Goal: Task Accomplishment & Management: Manage account settings

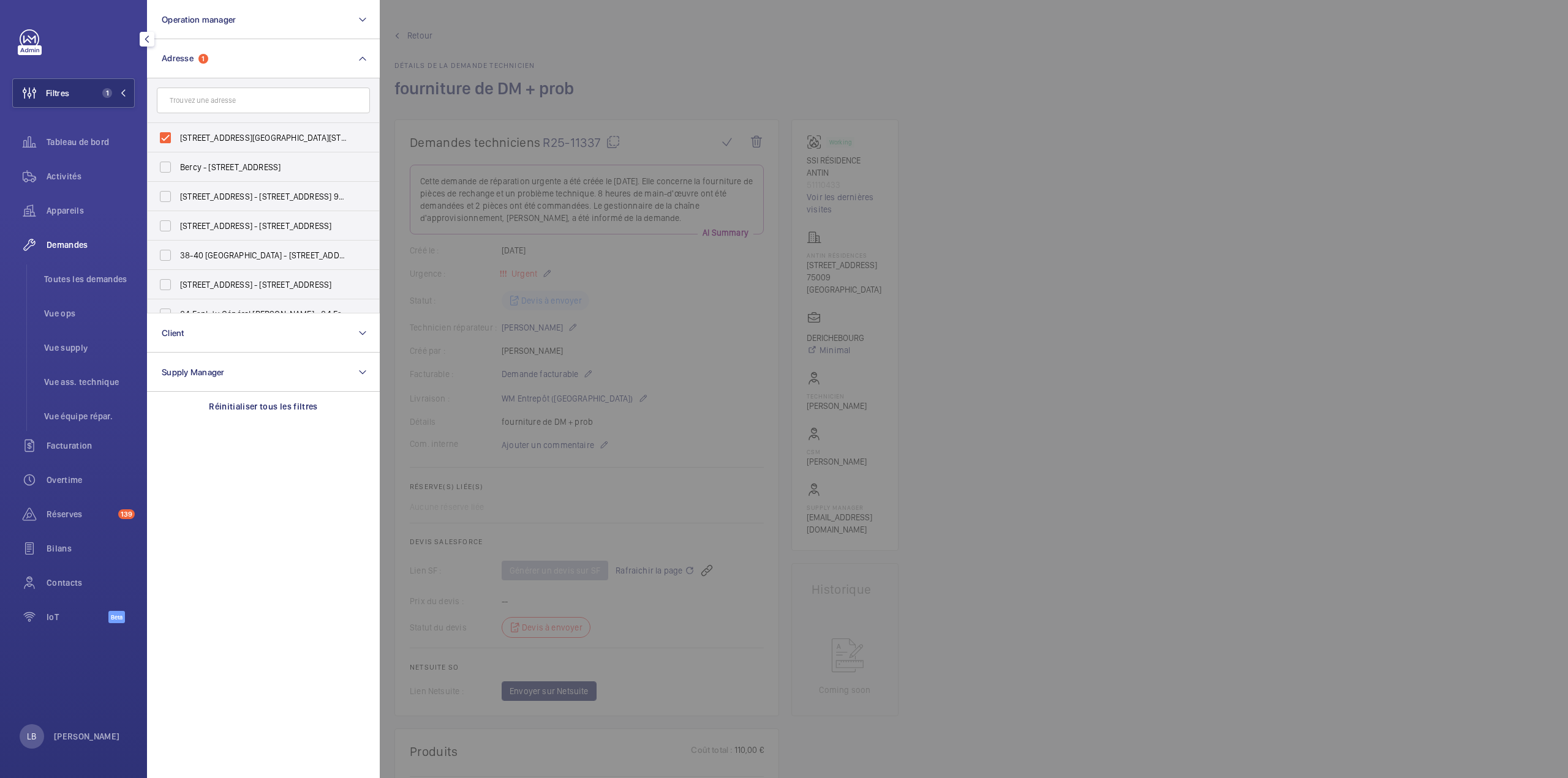
scroll to position [306, 0]
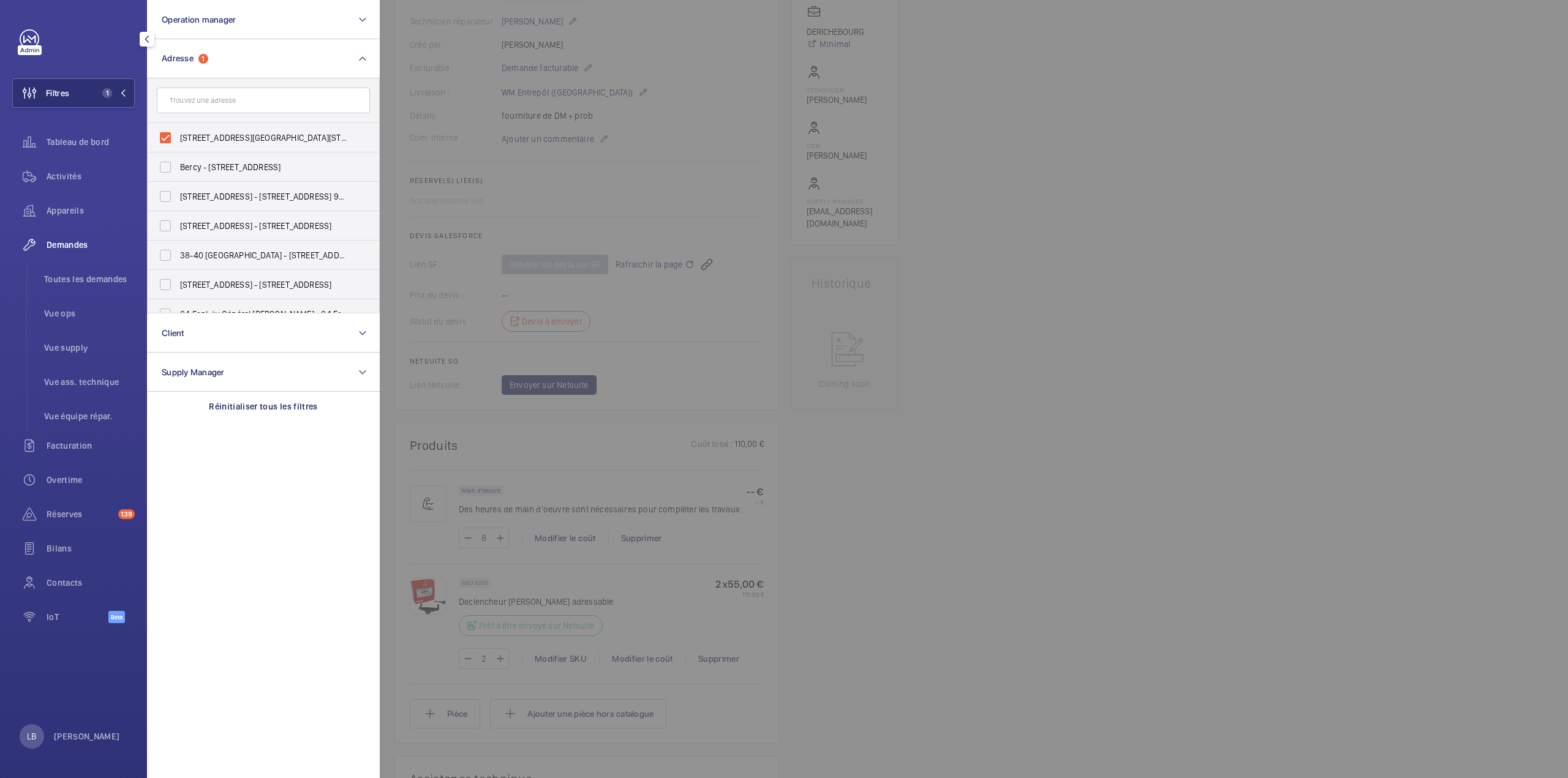
click at [1034, 372] on div at bounding box center [1164, 389] width 1568 height 778
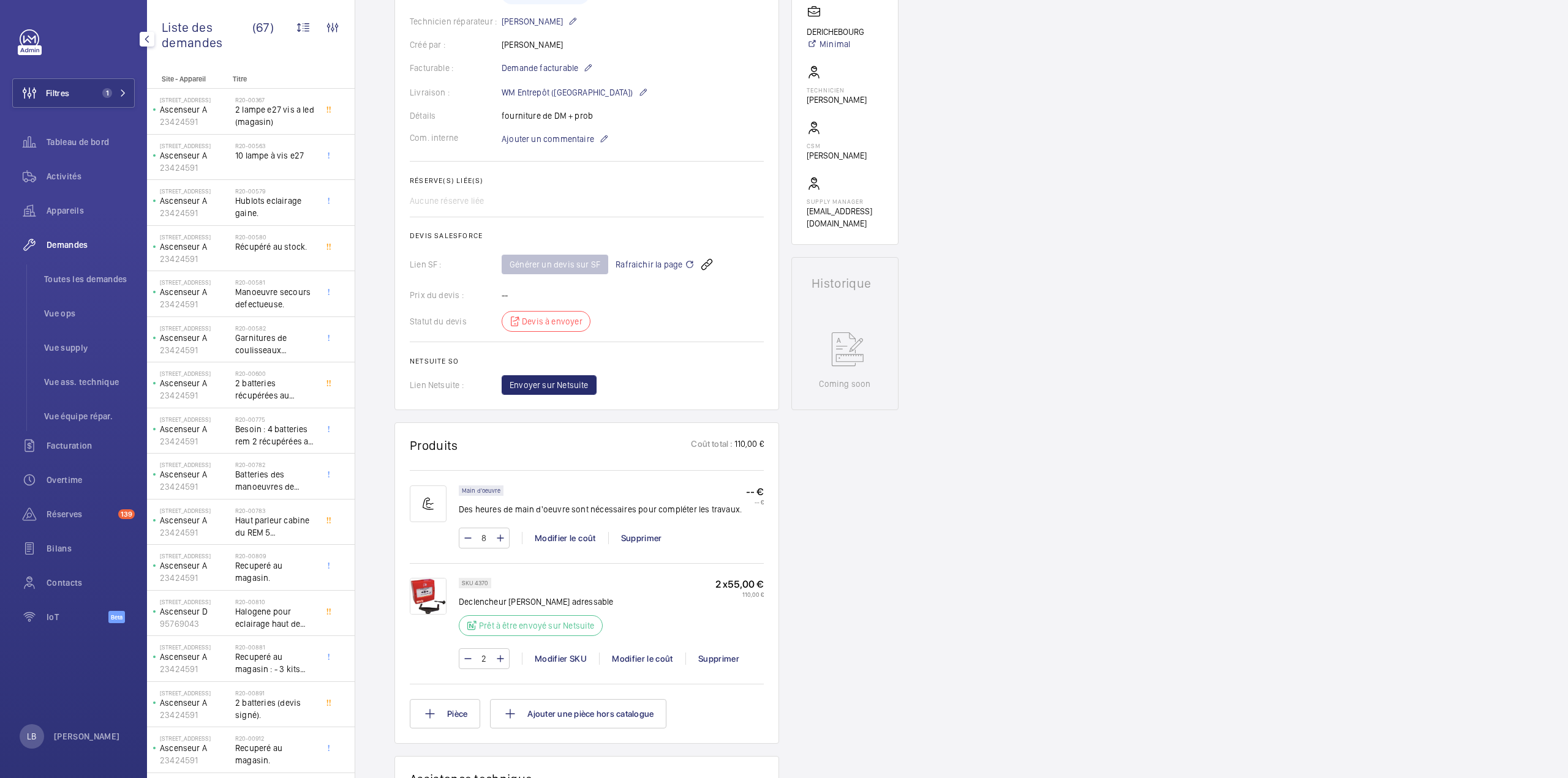
click at [1058, 508] on div "Demandes techniciens R25-11337 Cette demande de réparation urgente a été créée …" at bounding box center [961, 525] width 1213 height 1424
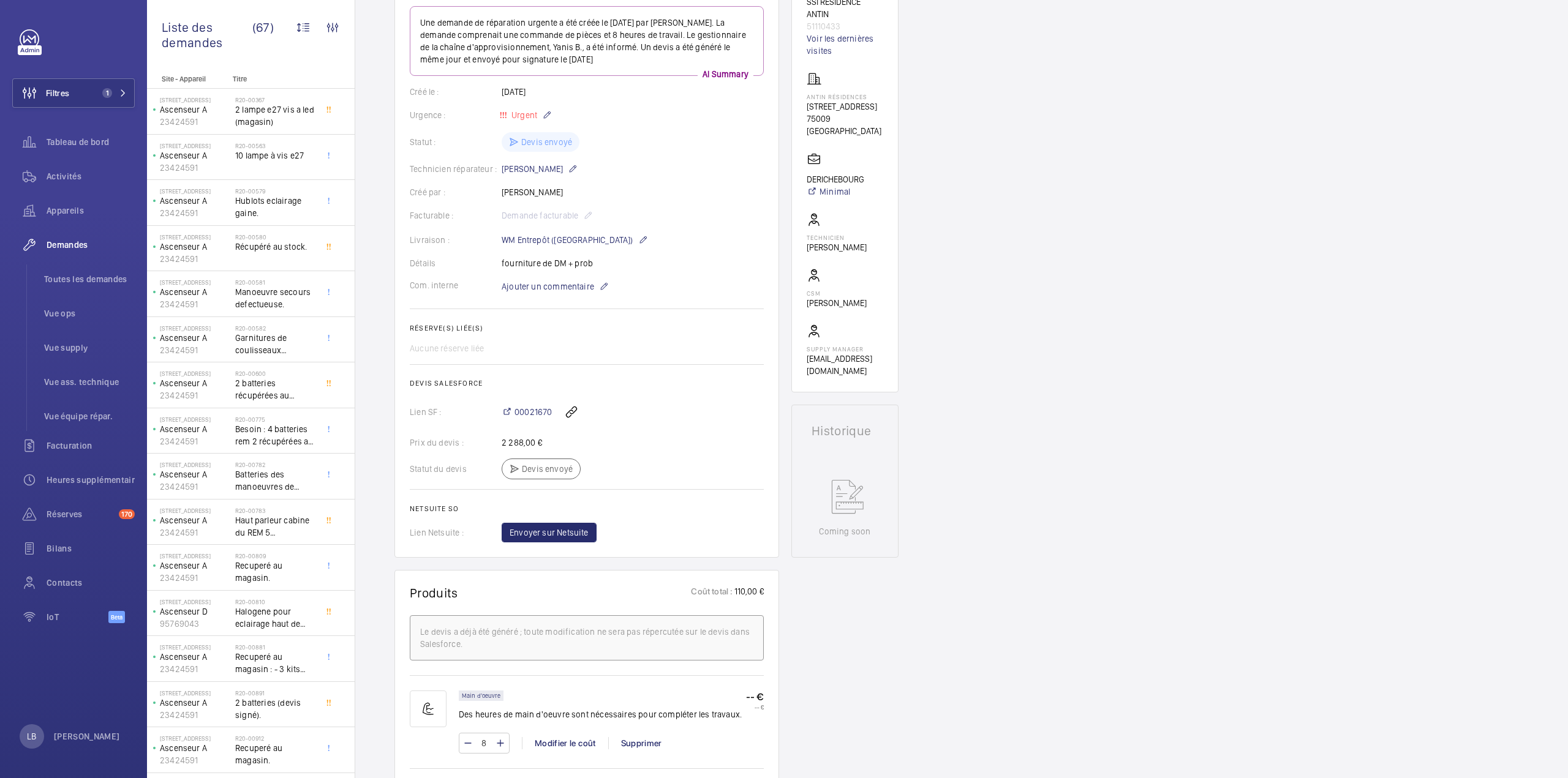
scroll to position [367, 0]
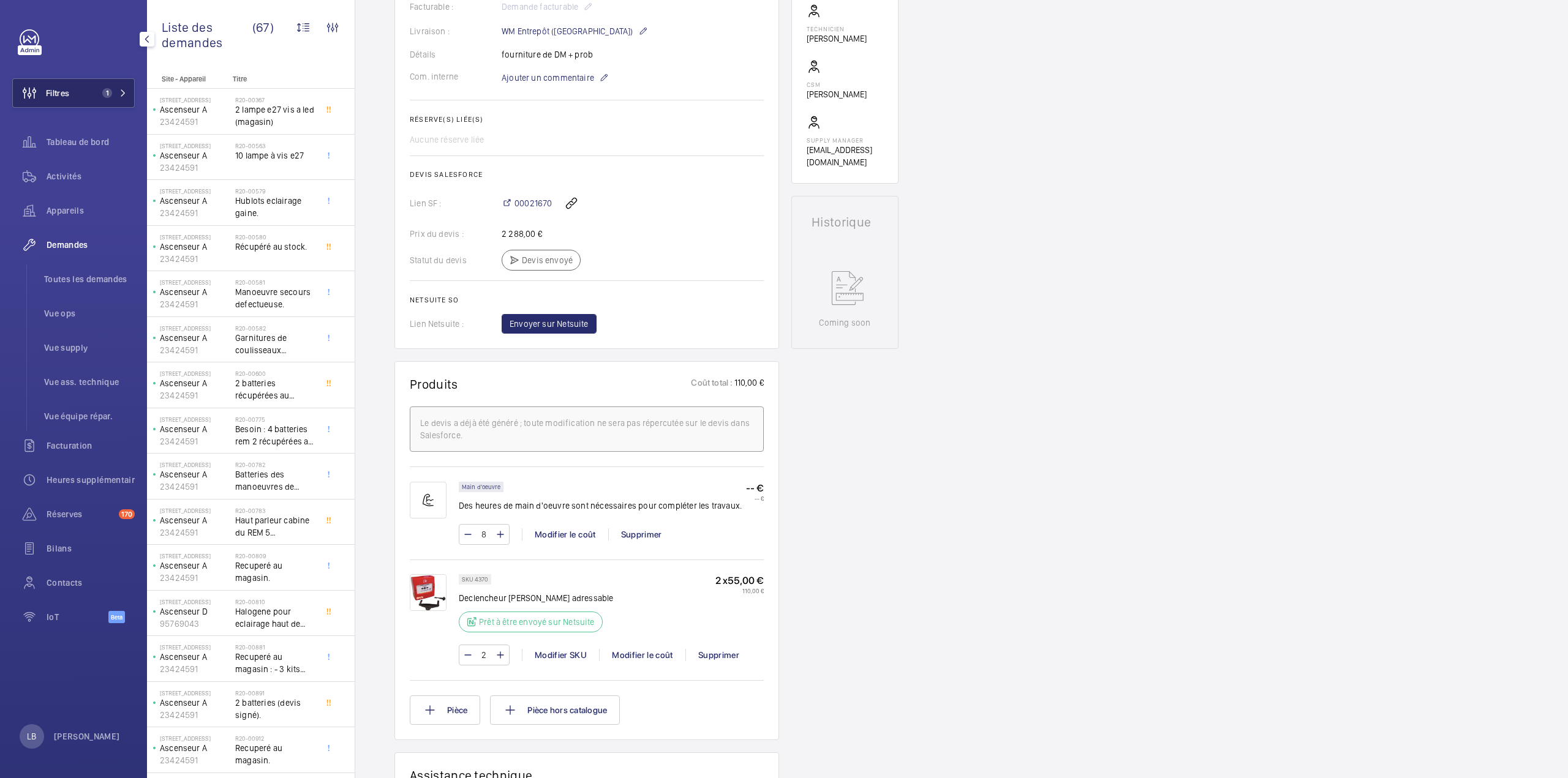
click at [85, 103] on button "Filtres 1" at bounding box center [73, 93] width 122 height 29
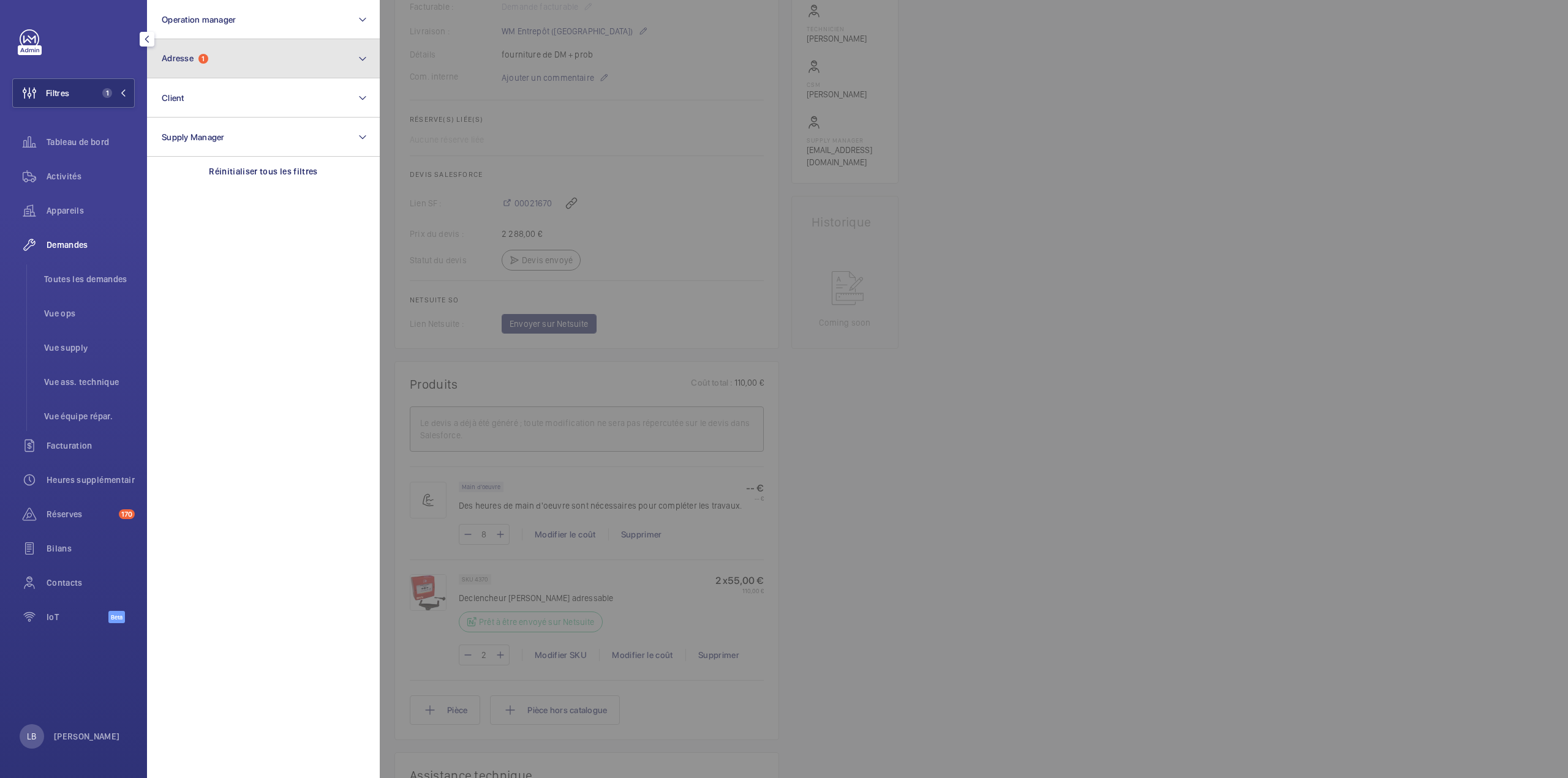
click at [198, 48] on button "Adresse 1" at bounding box center [263, 59] width 233 height 39
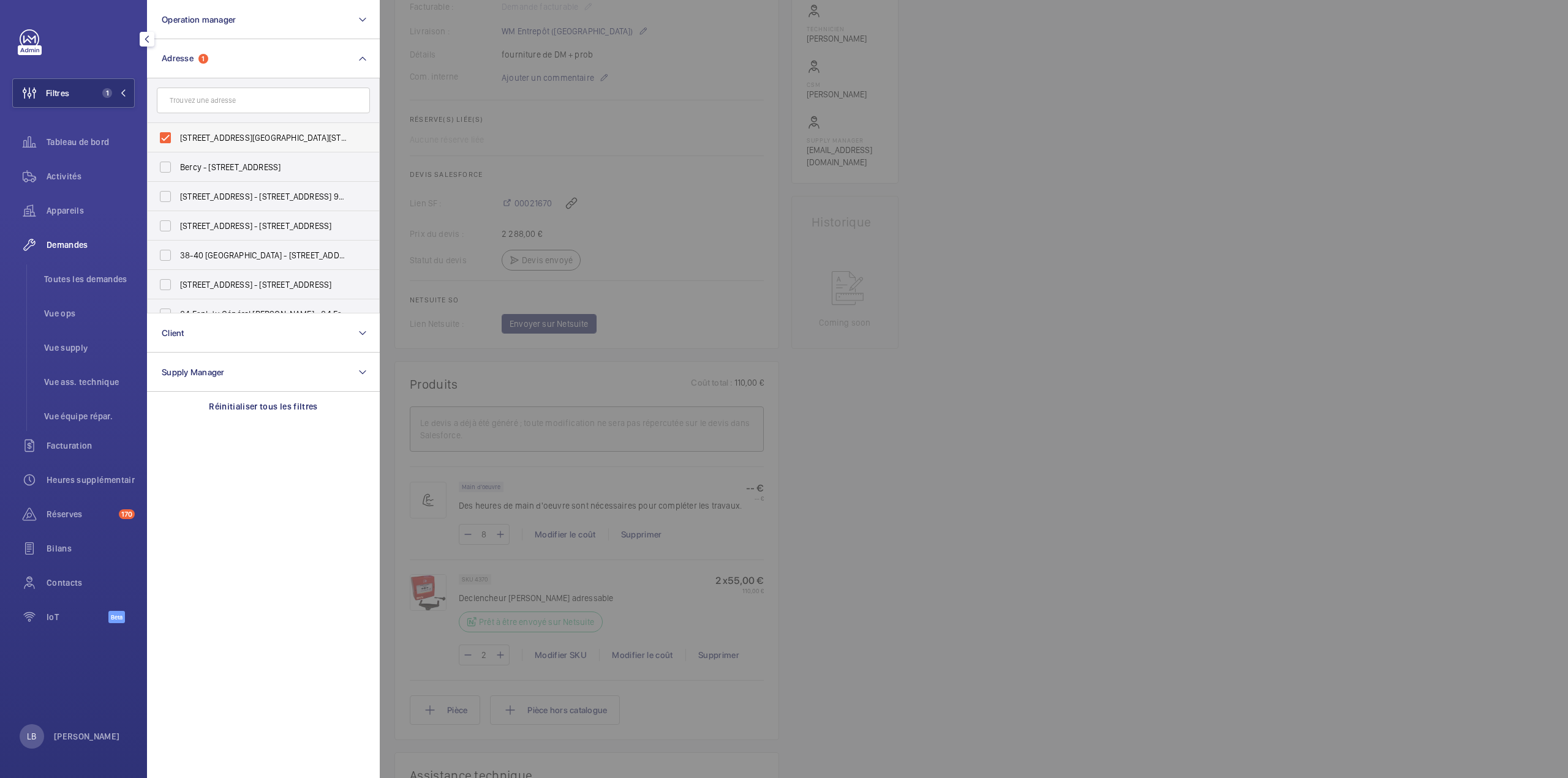
click at [163, 134] on label "[STREET_ADDRESS][GEOGRAPHIC_DATA][STREET_ADDRESS]" at bounding box center [254, 137] width 213 height 29
click at [163, 134] on input "[STREET_ADDRESS][GEOGRAPHIC_DATA][STREET_ADDRESS]" at bounding box center [165, 137] width 25 height 25
checkbox input "false"
click at [208, 103] on input "text" at bounding box center [263, 100] width 213 height 26
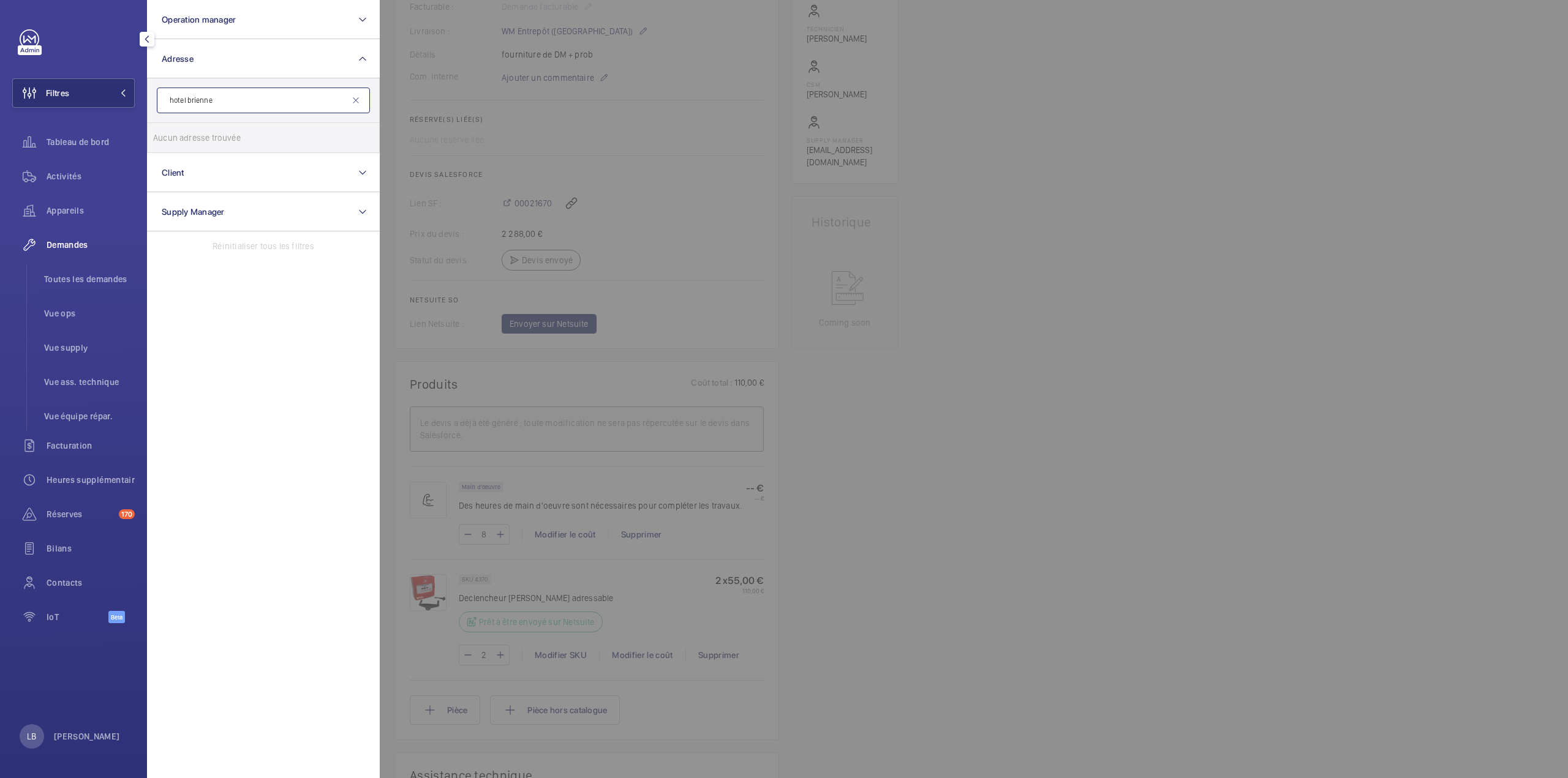
drag, startPoint x: 186, startPoint y: 99, endPoint x: 153, endPoint y: 106, distance: 33.7
click at [153, 106] on form "hotel brienne" at bounding box center [263, 101] width 232 height 45
type input "brienne"
click at [354, 99] on mat-icon at bounding box center [355, 100] width 9 height 9
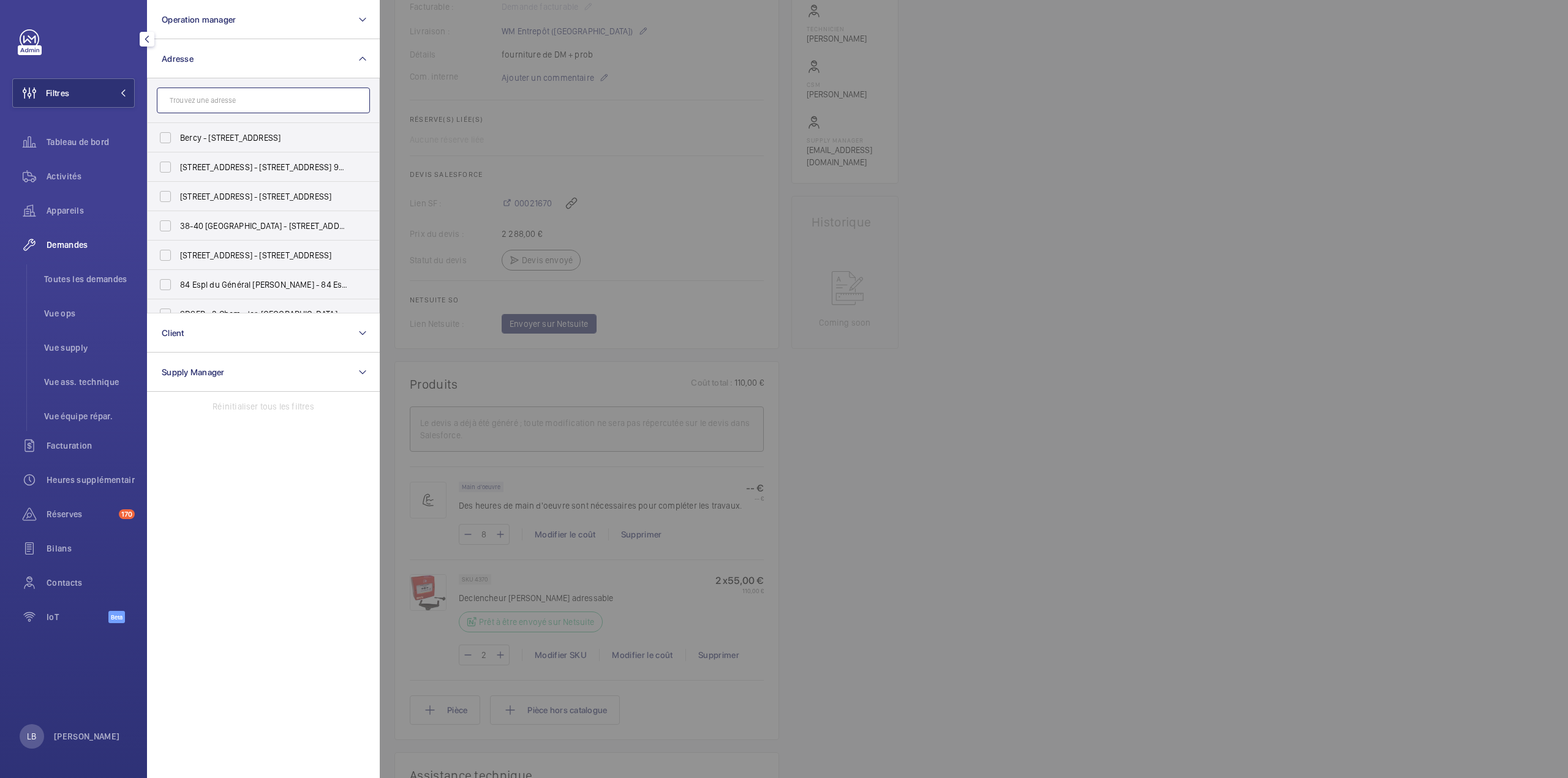
click at [222, 102] on input "text" at bounding box center [263, 100] width 213 height 26
type input "hotel"
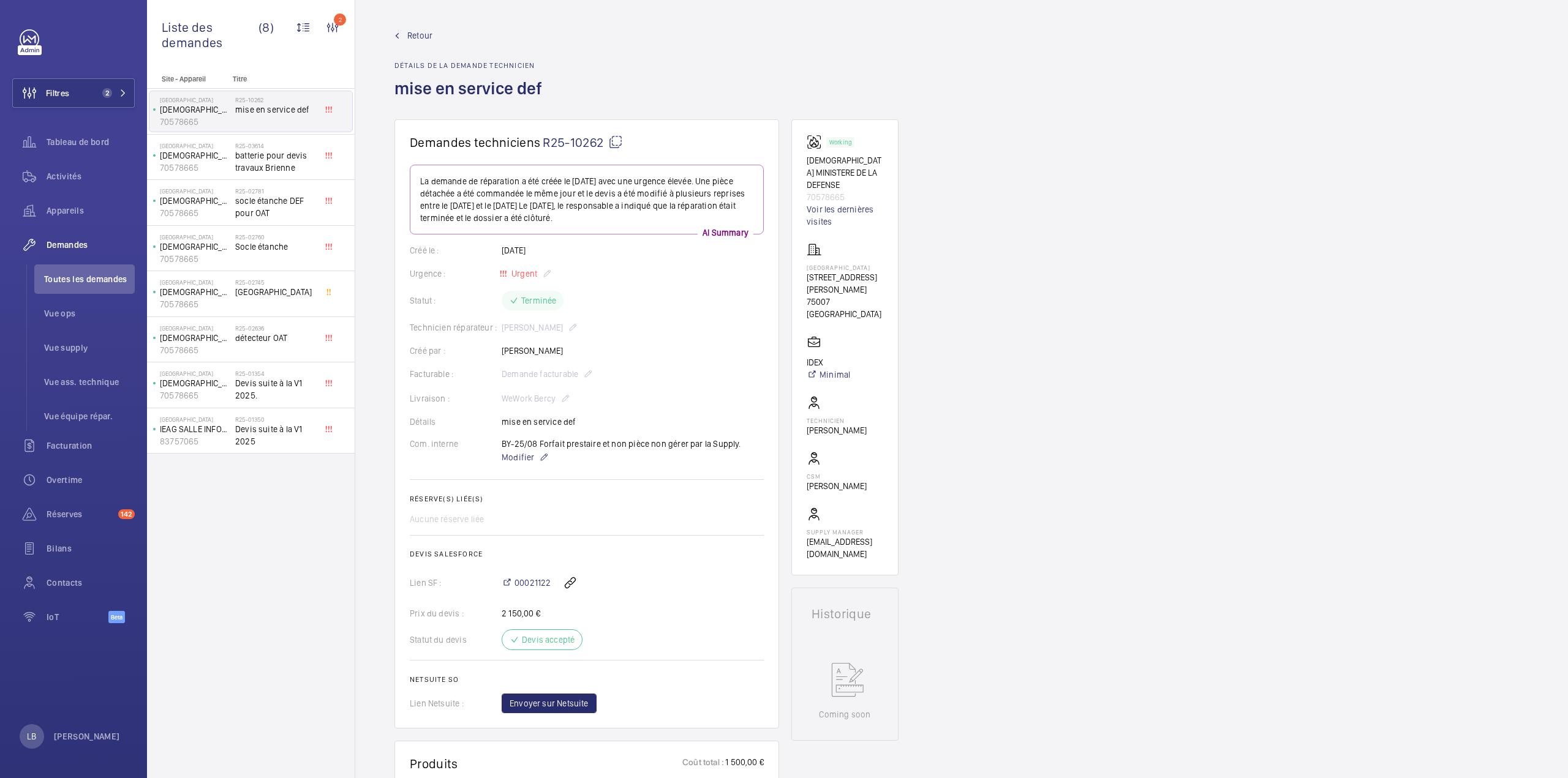
click at [423, 33] on span "Retour" at bounding box center [420, 35] width 25 height 12
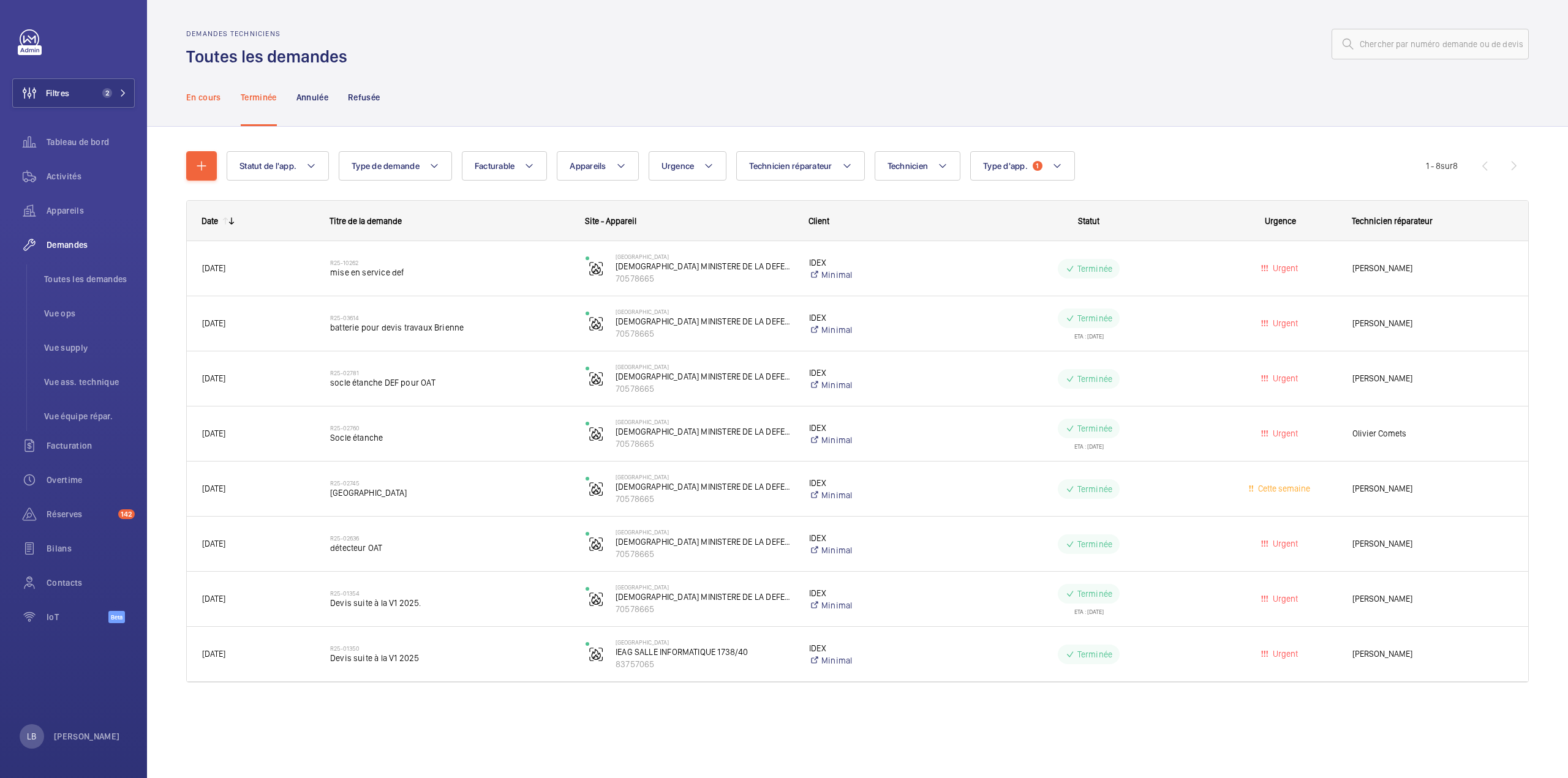
click at [213, 96] on p "En cours" at bounding box center [203, 97] width 35 height 12
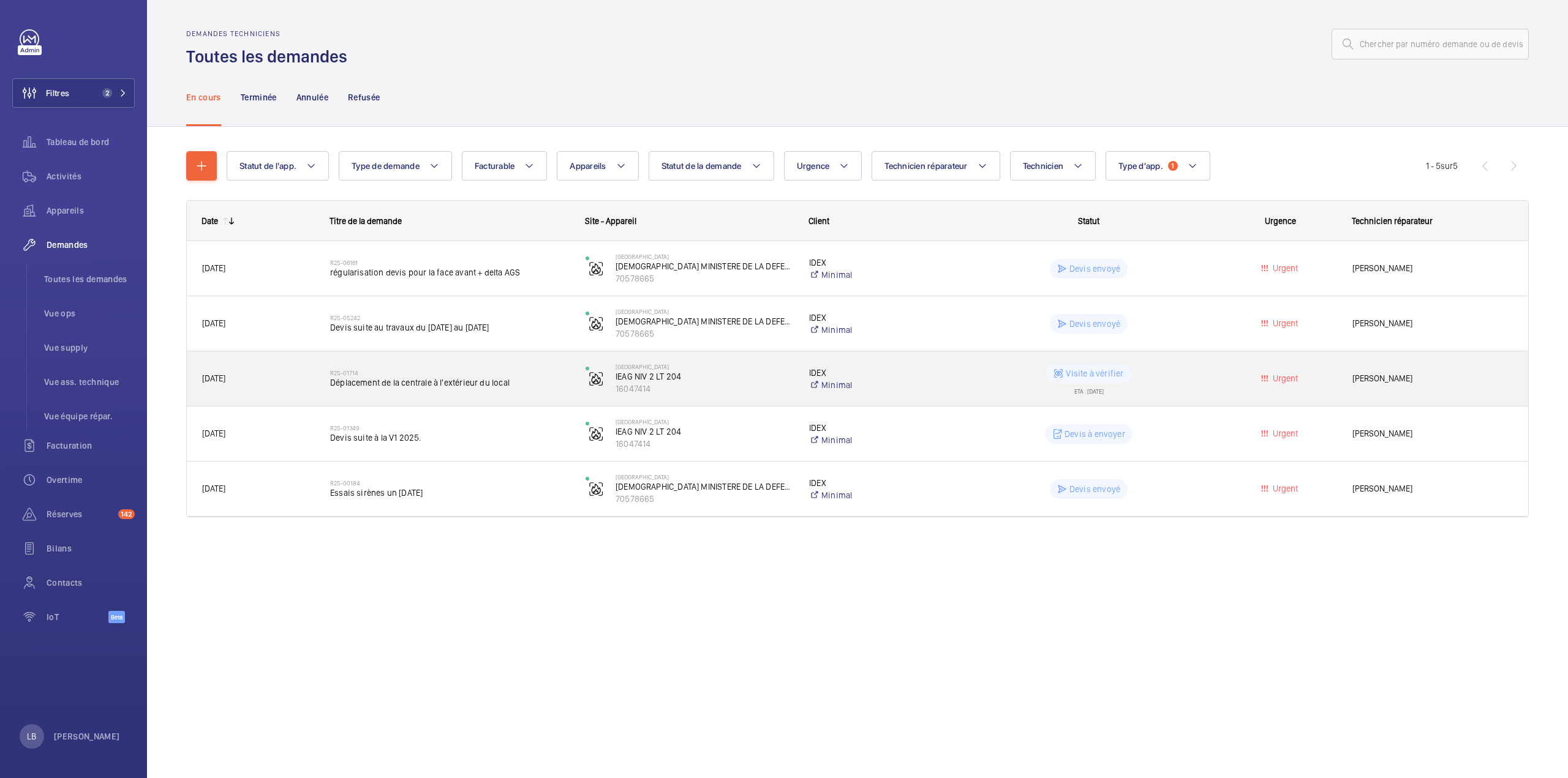
click at [1196, 387] on wm-front-pills-cell "Visite à vérifier ETA : 05/05/2025" at bounding box center [1089, 379] width 239 height 30
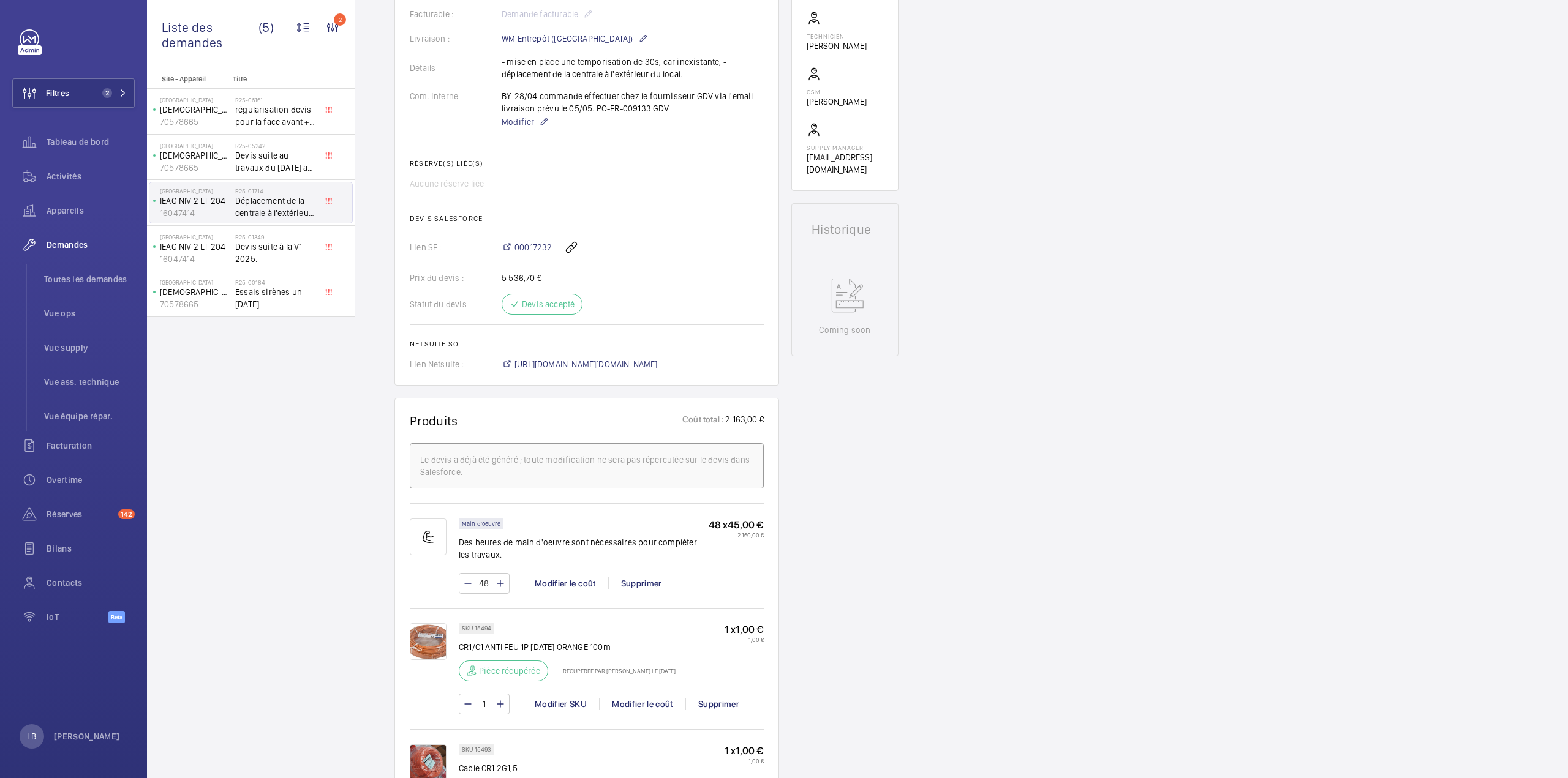
scroll to position [359, 0]
click at [538, 245] on span "00017232" at bounding box center [533, 248] width 37 height 12
click at [1053, 144] on div "Demandes techniciens R25-01714 La demande de réparation a été créée le 4 févrie…" at bounding box center [961, 639] width 1213 height 1758
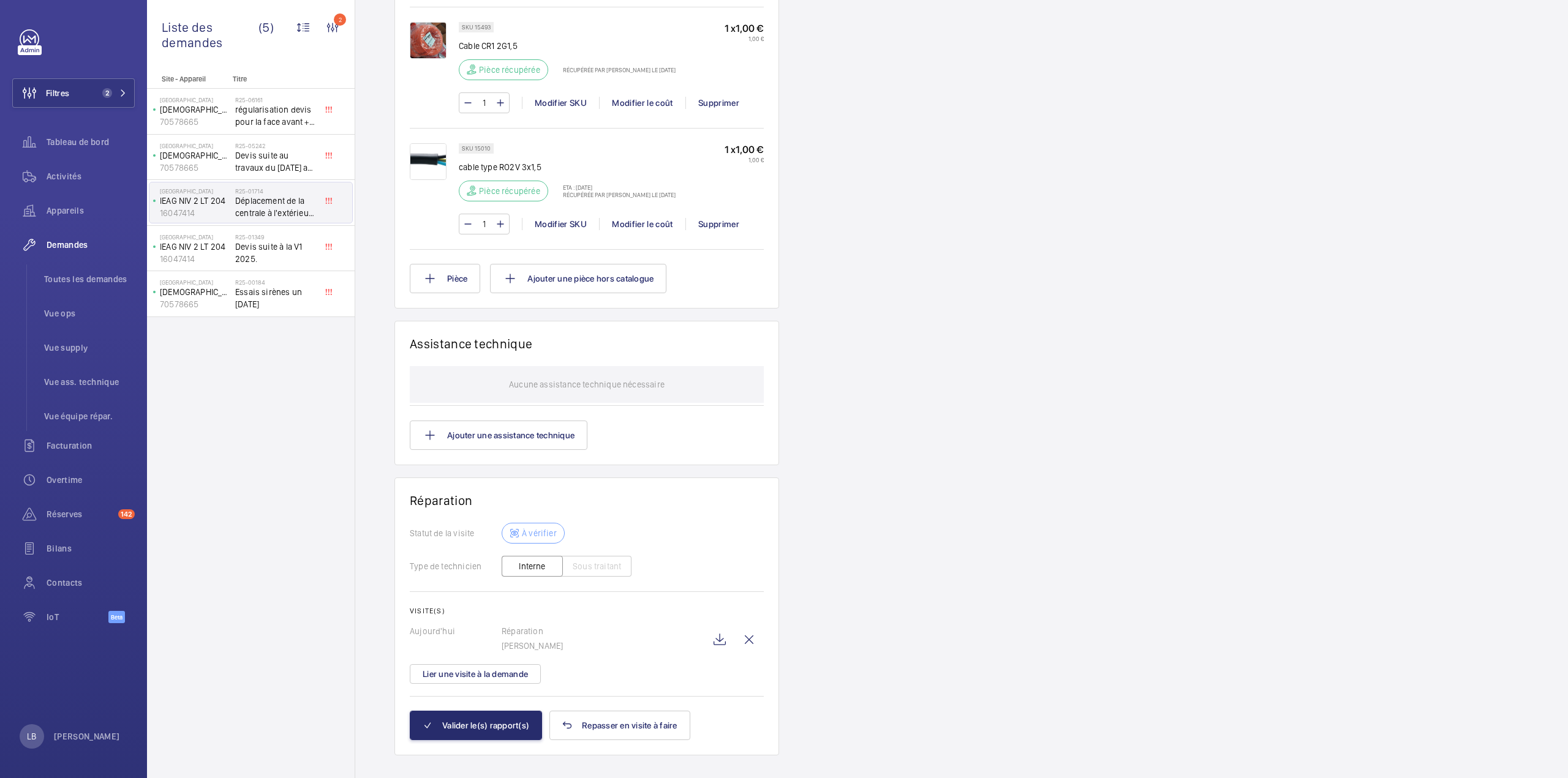
scroll to position [1094, 0]
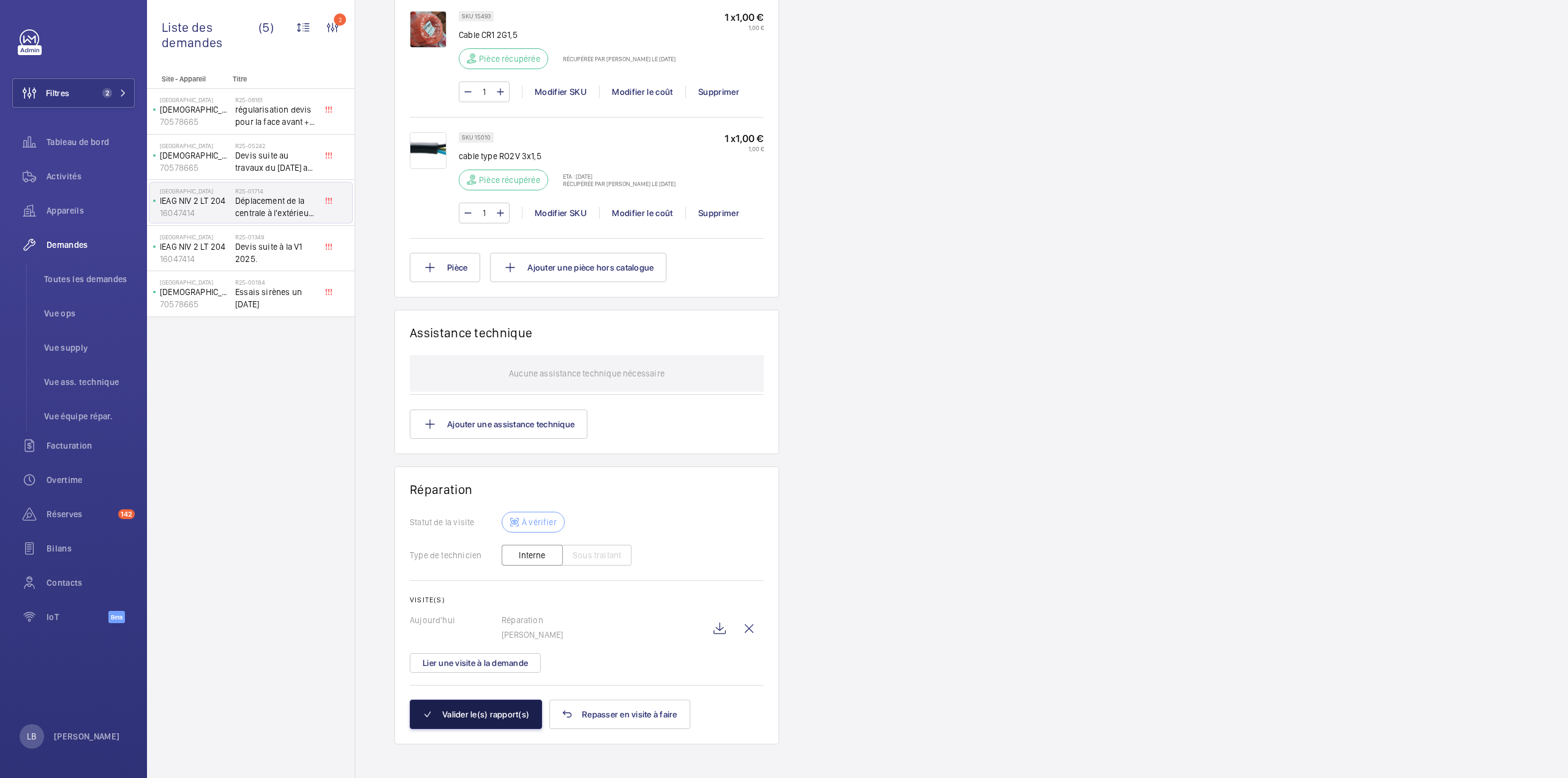
click at [435, 703] on button "Valider le(s) rapport(s)" at bounding box center [476, 715] width 132 height 29
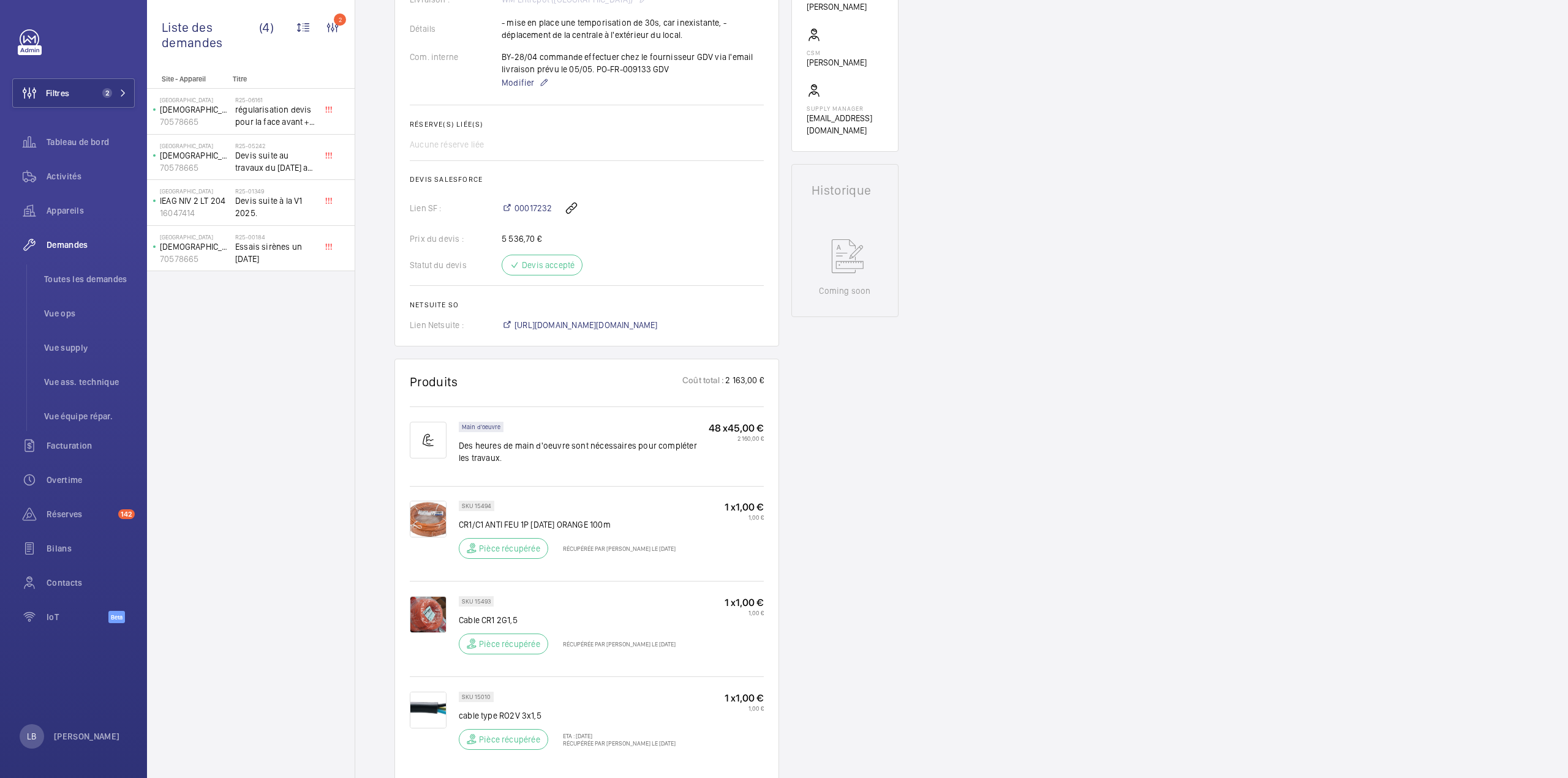
scroll to position [61, 0]
